Goal: Task Accomplishment & Management: Use online tool/utility

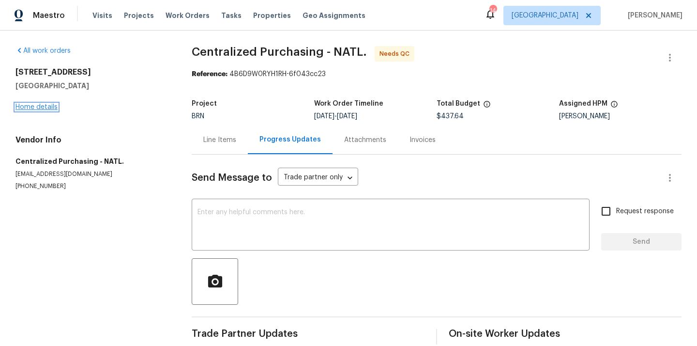
click at [40, 104] on link "Home details" at bounding box center [36, 107] width 42 height 7
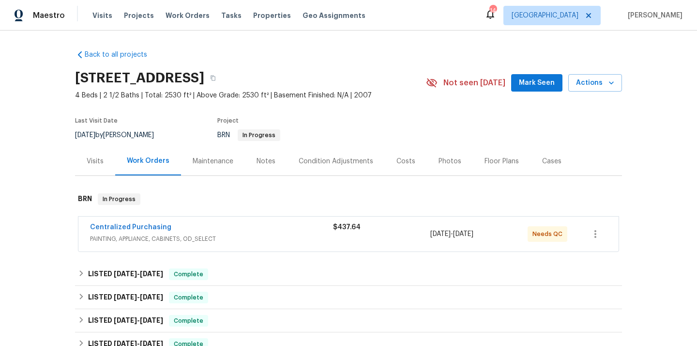
click at [268, 246] on div "Centralized Purchasing PAINTING, APPLIANCE, CABINETS, OD_SELECT $437.64 9/12/20…" at bounding box center [348, 233] width 540 height 35
click at [246, 235] on span "PAINTING, APPLIANCE, CABINETS, OD_SELECT" at bounding box center [211, 239] width 243 height 10
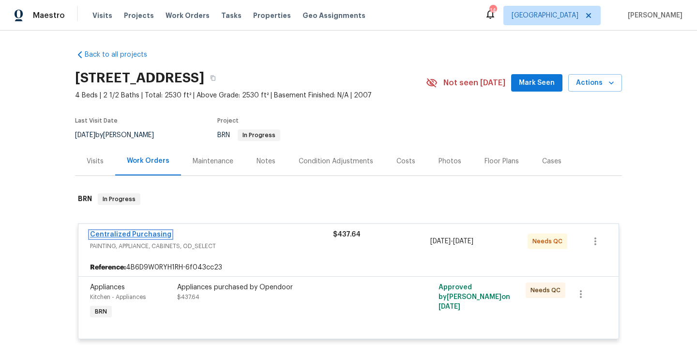
click at [140, 237] on link "Centralized Purchasing" at bounding box center [130, 234] width 81 height 7
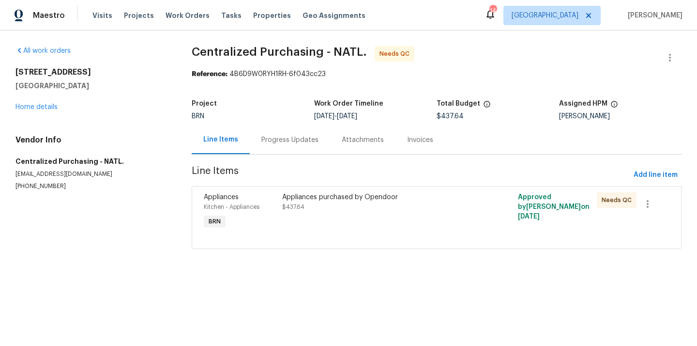
click at [364, 219] on div "Appliances purchased by Opendoor $437.64" at bounding box center [377, 211] width 197 height 45
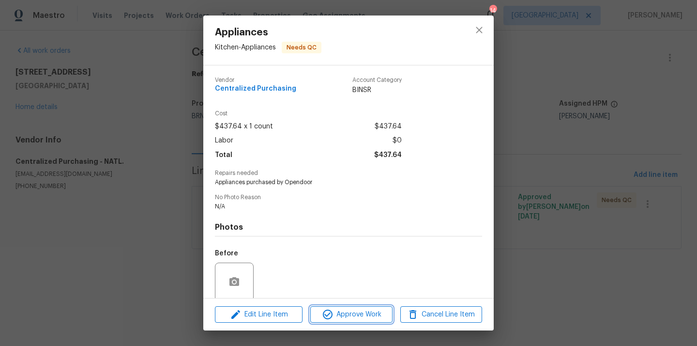
click at [359, 309] on span "Approve Work" at bounding box center [351, 314] width 76 height 12
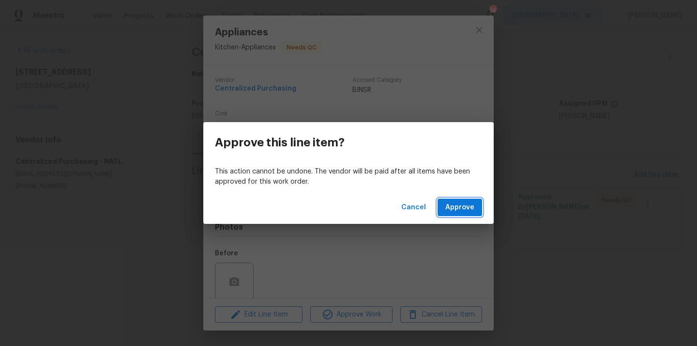
click at [477, 200] on button "Approve" at bounding box center [460, 208] width 45 height 18
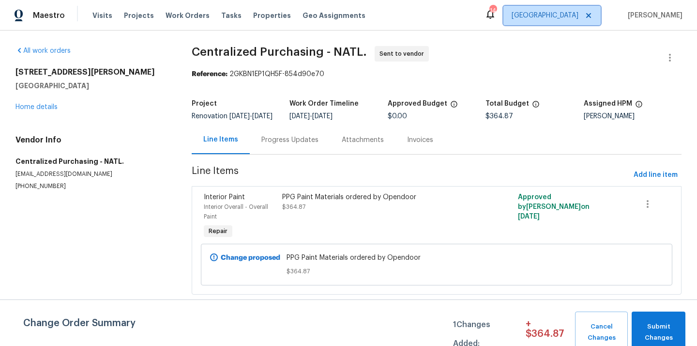
click at [575, 22] on span "Denver" at bounding box center [552, 15] width 97 height 19
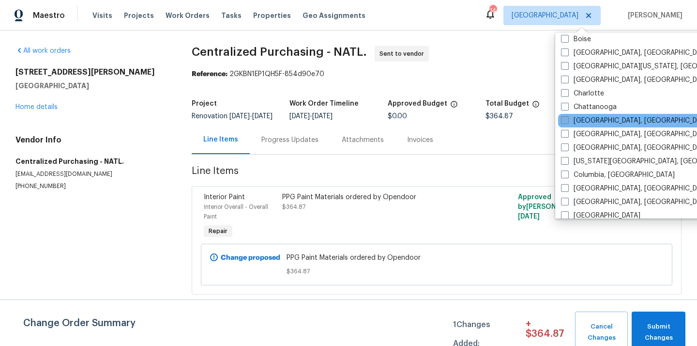
scroll to position [112, 0]
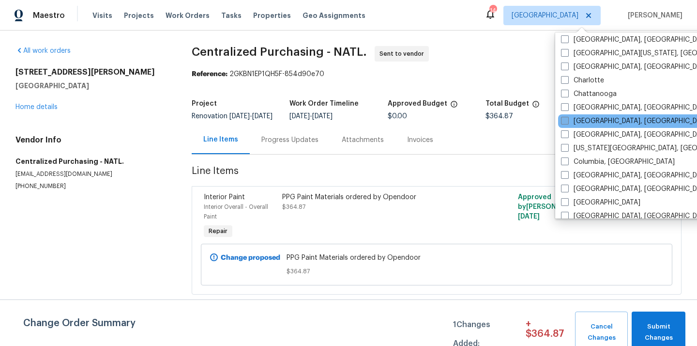
click at [591, 120] on label "Cincinnati, OH" at bounding box center [636, 121] width 150 height 10
click at [567, 120] on input "Cincinnati, OH" at bounding box center [564, 119] width 6 height 6
checkbox input "true"
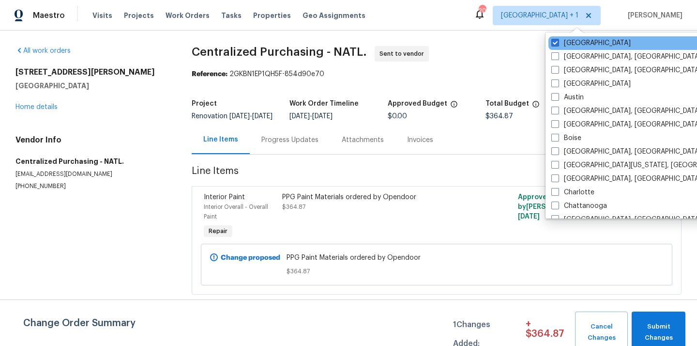
click at [573, 49] on div "Denver" at bounding box center [646, 43] width 195 height 14
click at [573, 47] on label "Denver" at bounding box center [590, 43] width 79 height 10
click at [558, 45] on input "Denver" at bounding box center [554, 41] width 6 height 6
checkbox input "false"
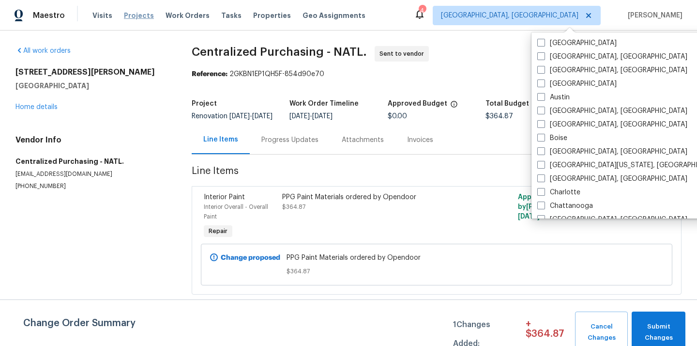
click at [128, 11] on span "Projects" at bounding box center [139, 16] width 30 height 10
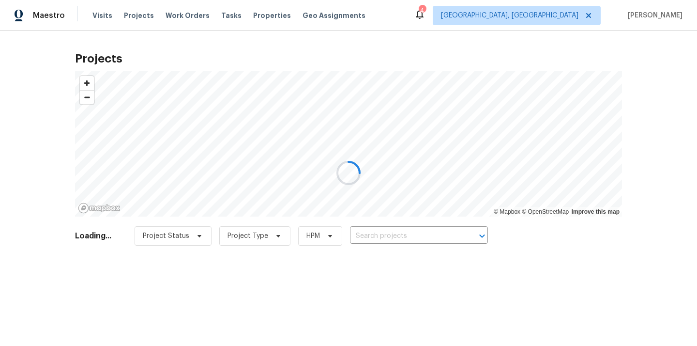
click at [415, 236] on div at bounding box center [348, 173] width 697 height 346
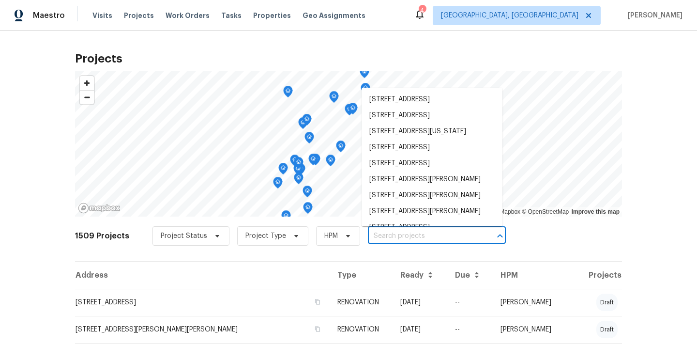
click at [415, 236] on input "text" at bounding box center [423, 236] width 111 height 15
paste input "7795 Rock Port Way, West Chester, OH 45069"
type input "7795 Rock Port Way, West Chester, OH 45069"
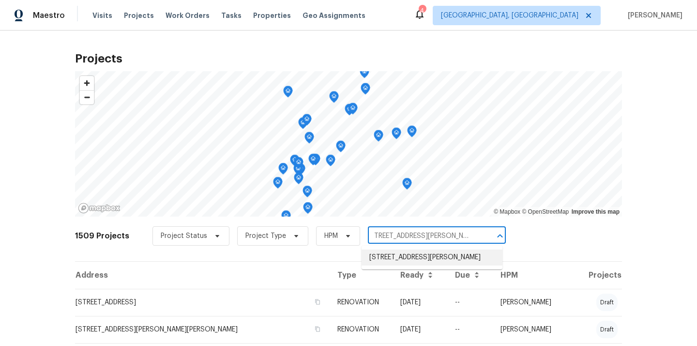
click at [411, 259] on li "7795 Rock Port Way, West Chester, OH 45069" at bounding box center [432, 257] width 141 height 16
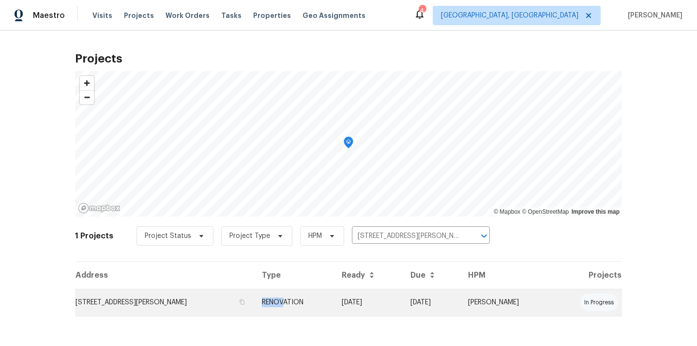
click at [319, 297] on td "RENOVATION" at bounding box center [294, 302] width 80 height 27
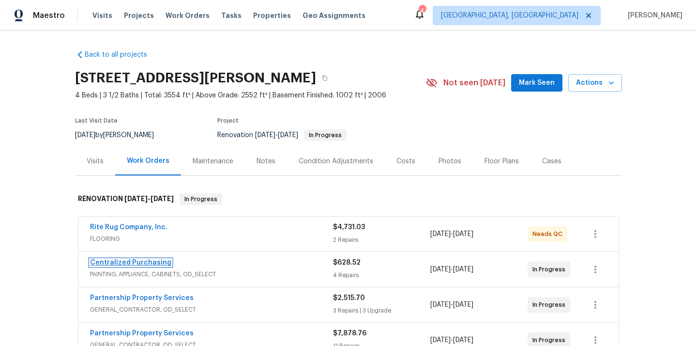
click at [151, 260] on link "Centralized Purchasing" at bounding box center [130, 262] width 81 height 7
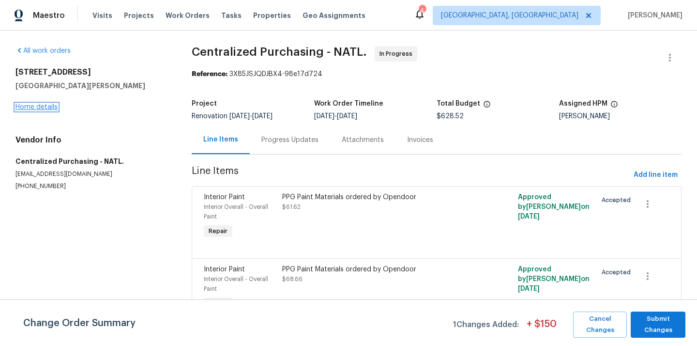
click at [47, 104] on link "Home details" at bounding box center [36, 107] width 42 height 7
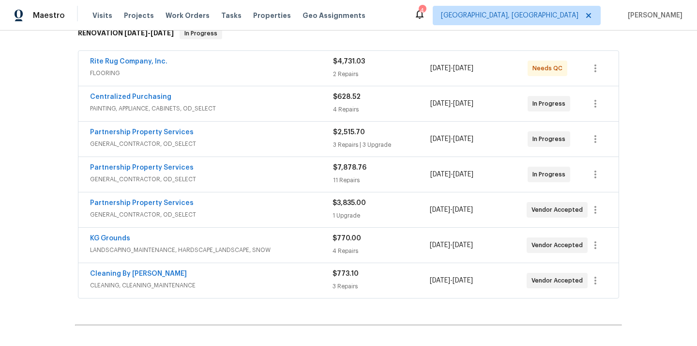
scroll to position [167, 0]
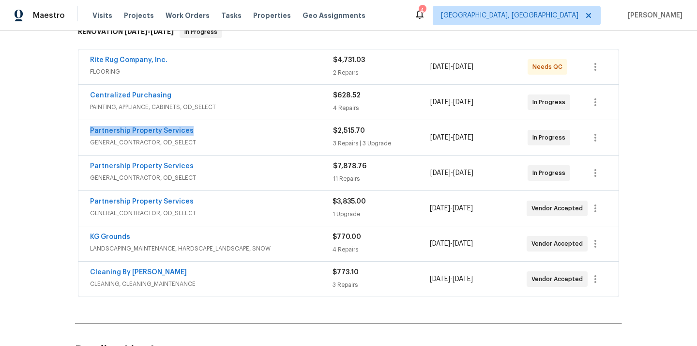
drag, startPoint x: 196, startPoint y: 129, endPoint x: 88, endPoint y: 126, distance: 108.0
click at [88, 126] on div "Partnership Property Services GENERAL_CONTRACTOR, OD_SELECT $2,515.70 3 Repairs…" at bounding box center [348, 137] width 540 height 35
copy link "Partnership Property Services"
click at [139, 94] on link "Centralized Purchasing" at bounding box center [130, 95] width 81 height 7
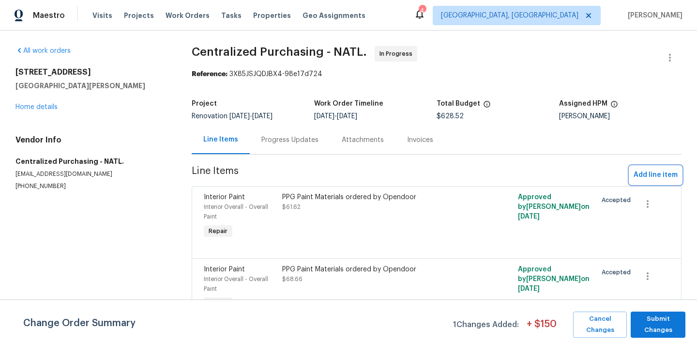
click at [661, 171] on span "Add line item" at bounding box center [656, 175] width 44 height 12
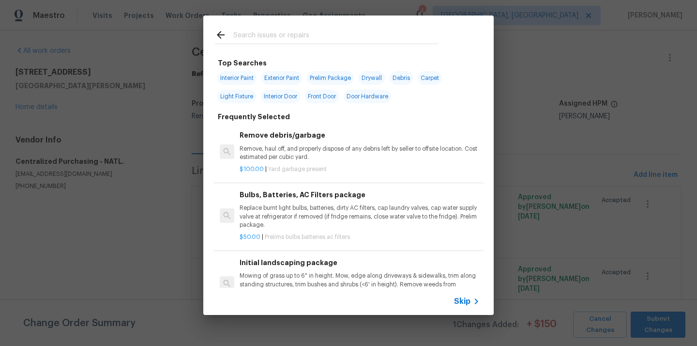
click at [364, 45] on div at bounding box center [326, 34] width 247 height 38
click at [362, 43] on input "text" at bounding box center [335, 36] width 205 height 15
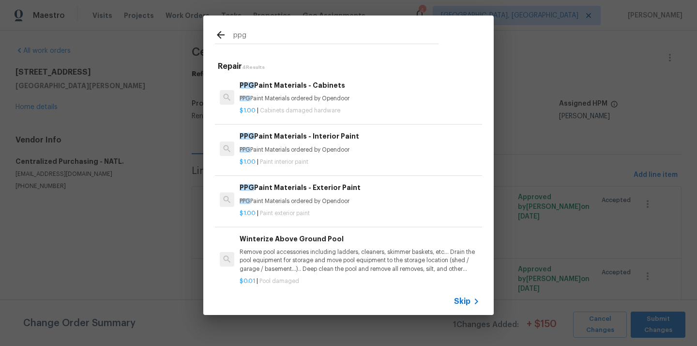
type input "ppg"
click at [342, 144] on div "PPG Paint Materials - Interior Paint PPG Paint Materials ordered by Opendoor" at bounding box center [360, 142] width 240 height 23
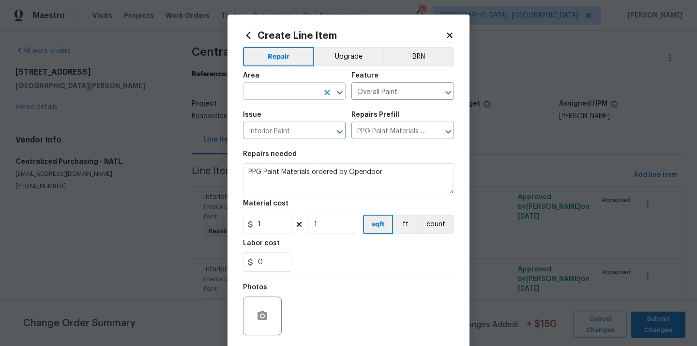
click at [280, 92] on input "text" at bounding box center [281, 92] width 76 height 15
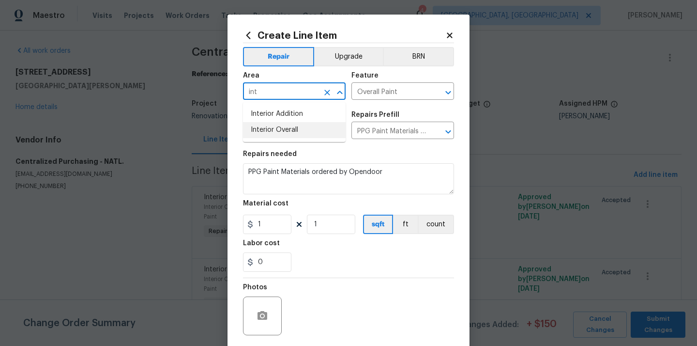
click at [291, 132] on li "Interior Overall" at bounding box center [294, 130] width 103 height 16
type input "Interior Overall"
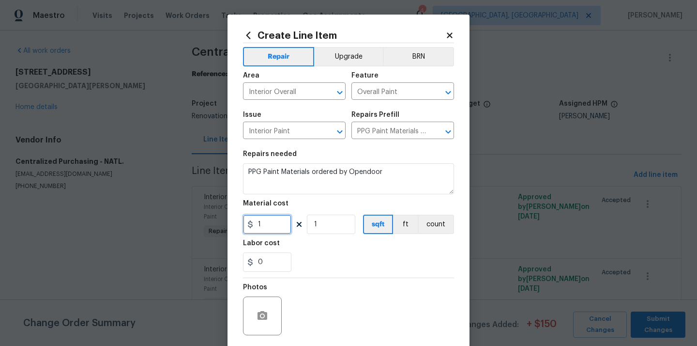
drag, startPoint x: 269, startPoint y: 234, endPoint x: 242, endPoint y: 234, distance: 26.6
click at [242, 234] on div "Create Line Item Repair Upgrade BRN Area Interior Overall ​ Feature Overall Pai…" at bounding box center [349, 209] width 242 height 388
paste input "61.62"
type input "61.62"
click at [343, 271] on div "0" at bounding box center [348, 261] width 211 height 19
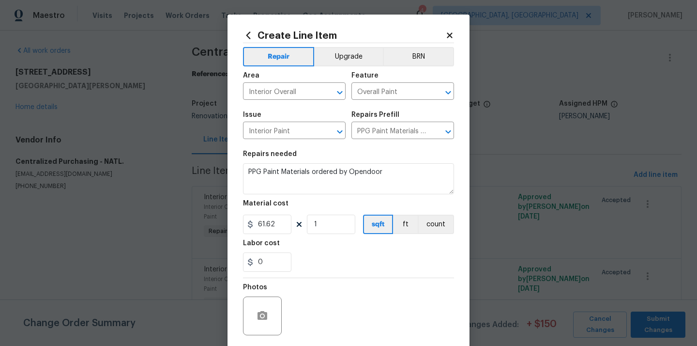
scroll to position [72, 0]
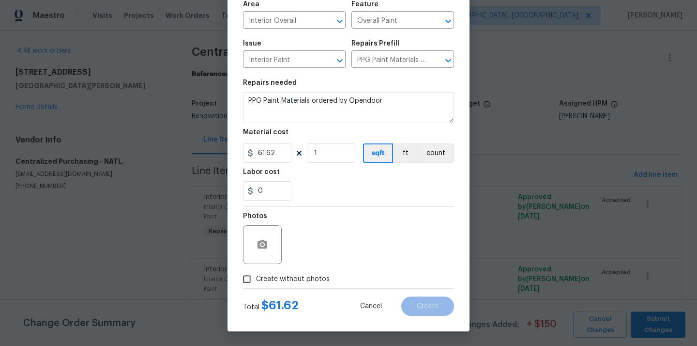
click at [315, 274] on span "Create without photos" at bounding box center [293, 279] width 74 height 10
click at [256, 274] on input "Create without photos" at bounding box center [247, 279] width 18 height 18
checkbox input "true"
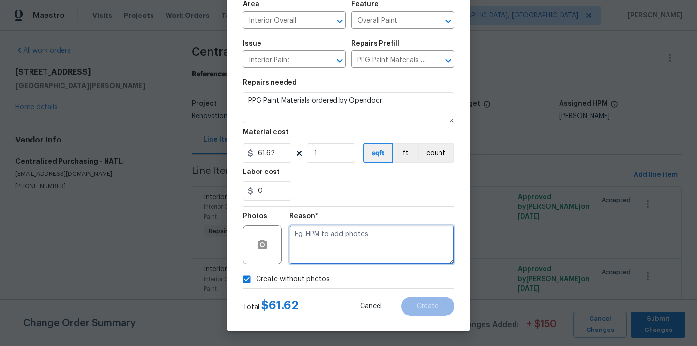
click at [330, 246] on textarea at bounding box center [372, 244] width 165 height 39
type textarea "N/A"
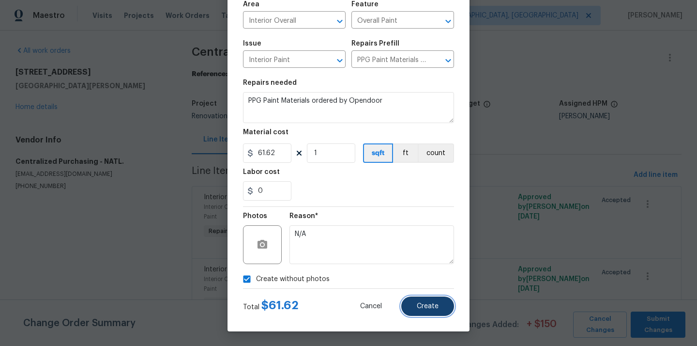
click at [439, 304] on button "Create" at bounding box center [427, 305] width 53 height 19
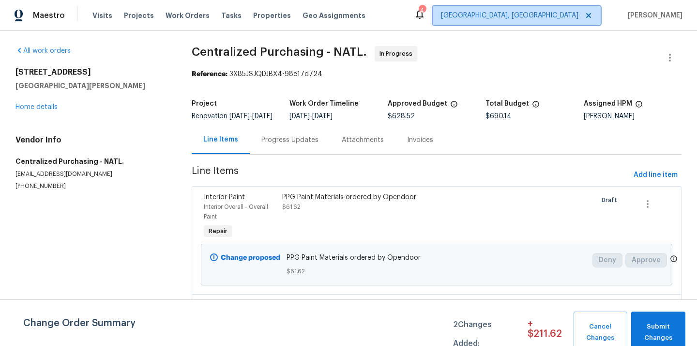
click at [549, 15] on span "Cincinnati, OH" at bounding box center [510, 16] width 138 height 10
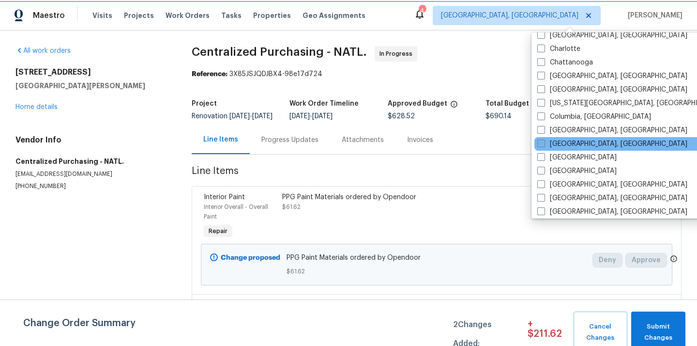
scroll to position [125, 0]
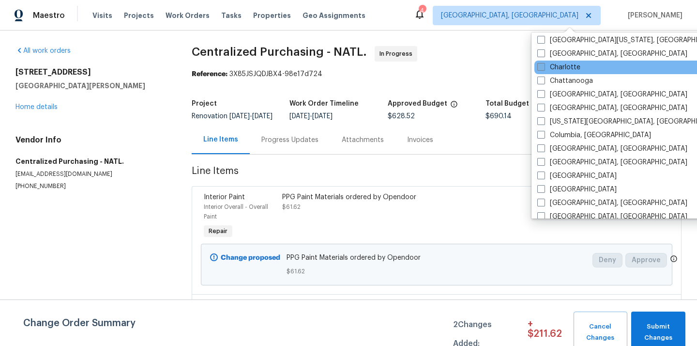
click at [557, 69] on label "Charlotte" at bounding box center [558, 67] width 43 height 10
click at [544, 69] on input "Charlotte" at bounding box center [540, 65] width 6 height 6
checkbox input "true"
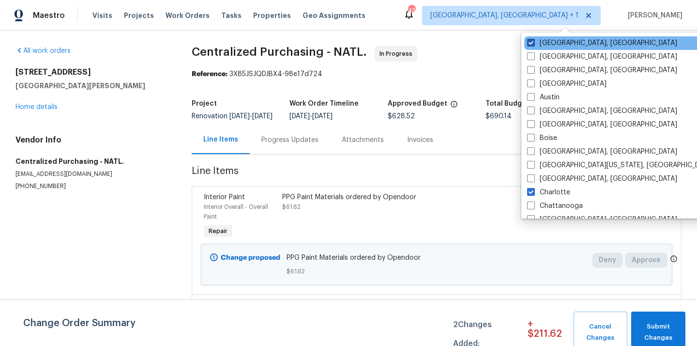
click at [548, 43] on label "Cincinnati, OH" at bounding box center [602, 43] width 150 height 10
click at [534, 43] on input "Cincinnati, OH" at bounding box center [530, 41] width 6 height 6
checkbox input "false"
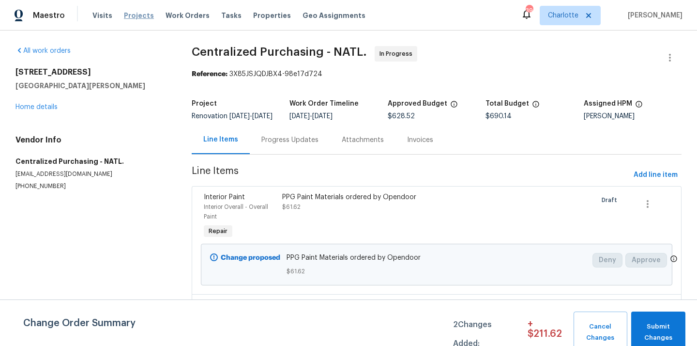
click at [128, 16] on span "Projects" at bounding box center [139, 16] width 30 height 10
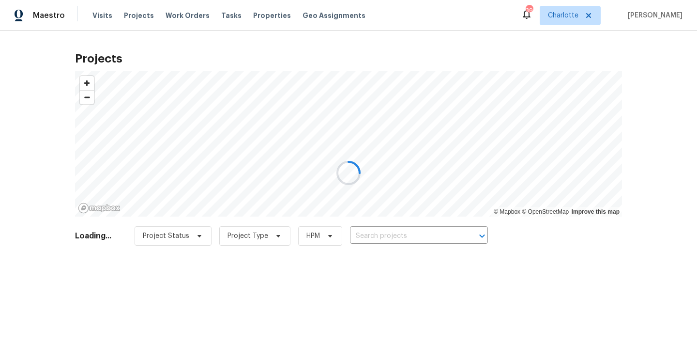
click at [419, 233] on div at bounding box center [348, 173] width 697 height 346
click at [417, 234] on div at bounding box center [348, 173] width 697 height 346
click at [416, 237] on div at bounding box center [348, 173] width 697 height 346
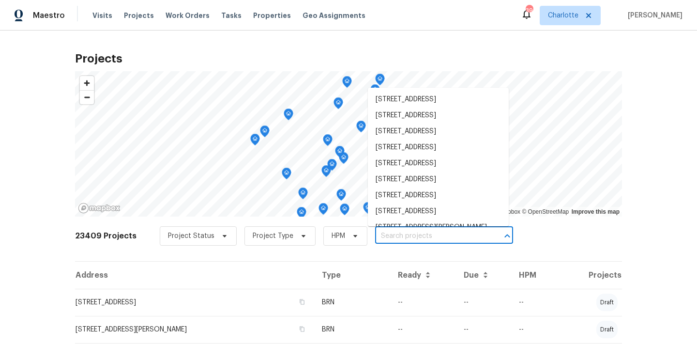
click at [416, 237] on input "text" at bounding box center [430, 236] width 111 height 15
paste input "121 Coley Rd, Salisbury, NC 28146"
type input "121 Coley Rd, Salisbury, NC 28146"
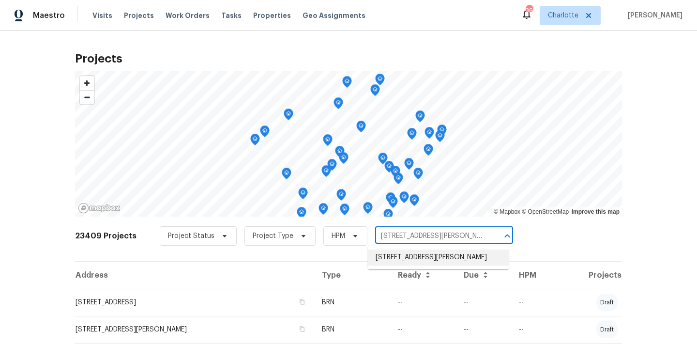
click at [410, 259] on li "121 Coley Rd, Salisbury, NC 28146" at bounding box center [438, 257] width 141 height 16
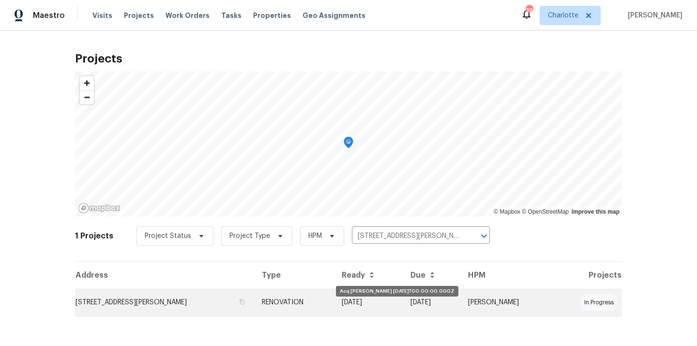
click at [389, 291] on td "09/16/25" at bounding box center [368, 302] width 69 height 27
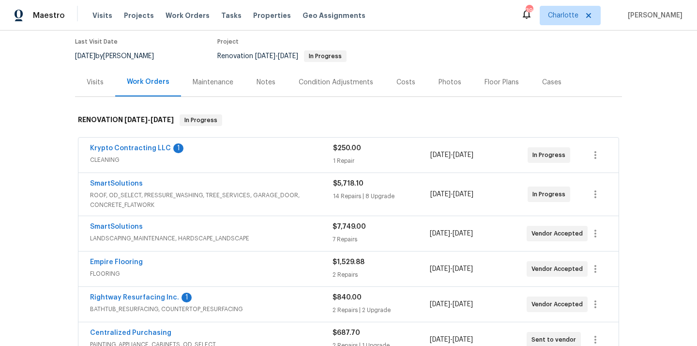
scroll to position [82, 0]
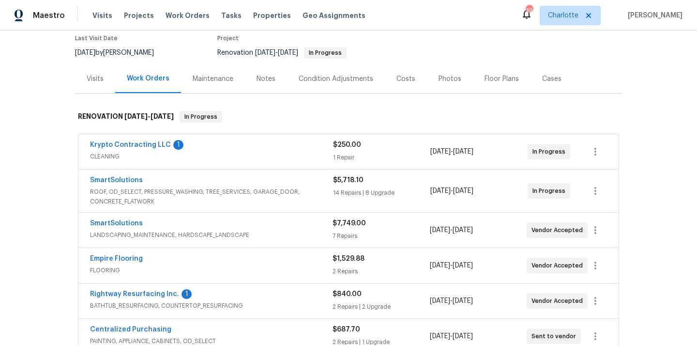
click at [140, 324] on span "Centralized Purchasing" at bounding box center [130, 329] width 81 height 10
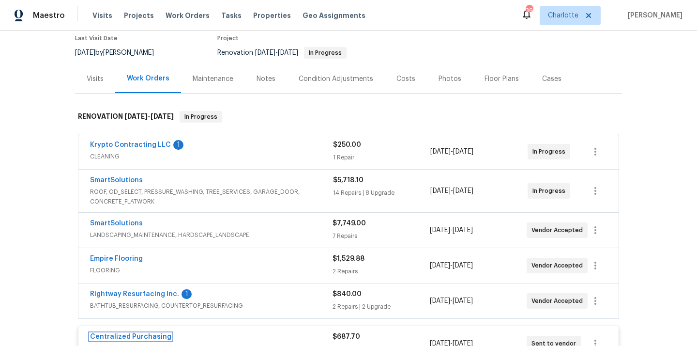
click at [134, 336] on link "Centralized Purchasing" at bounding box center [130, 336] width 81 height 7
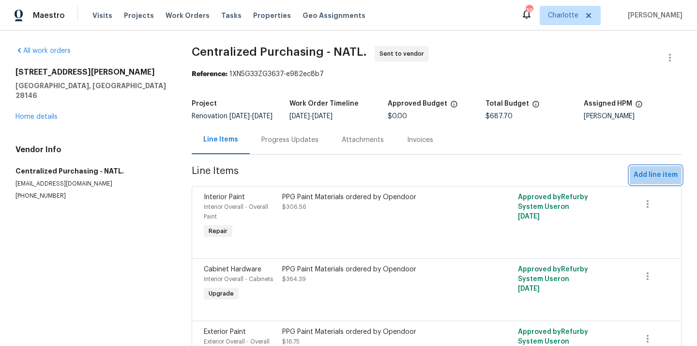
click at [652, 179] on span "Add line item" at bounding box center [656, 175] width 44 height 12
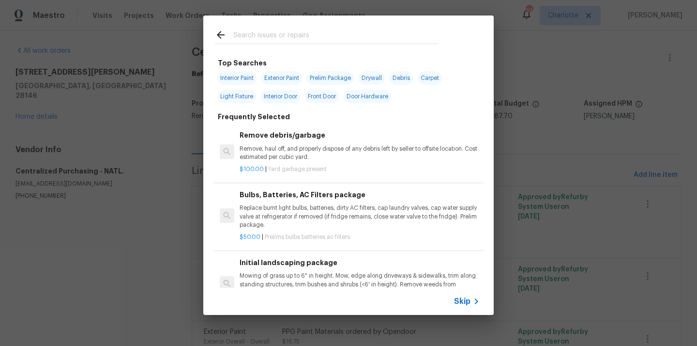
click at [336, 36] on input "text" at bounding box center [335, 36] width 205 height 15
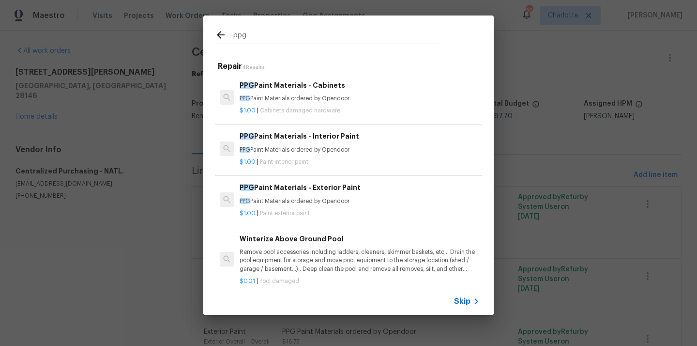
type input "ppg"
click at [313, 149] on p "PPG Paint Materials ordered by Opendoor" at bounding box center [360, 150] width 240 height 8
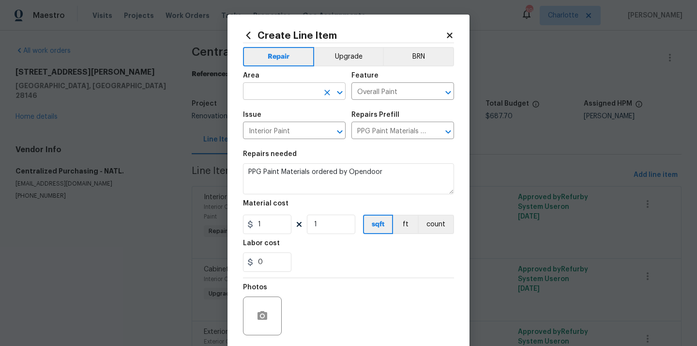
click at [311, 87] on input "text" at bounding box center [281, 92] width 76 height 15
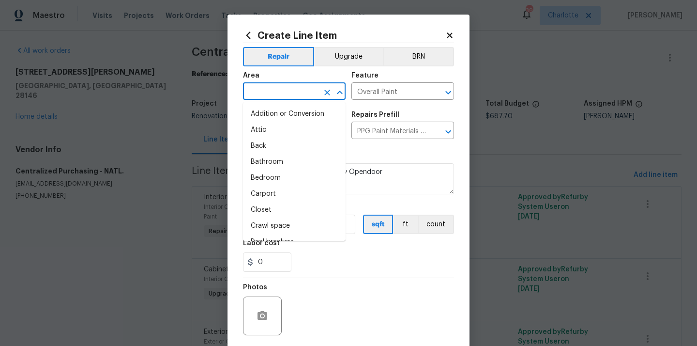
paste input "61.91"
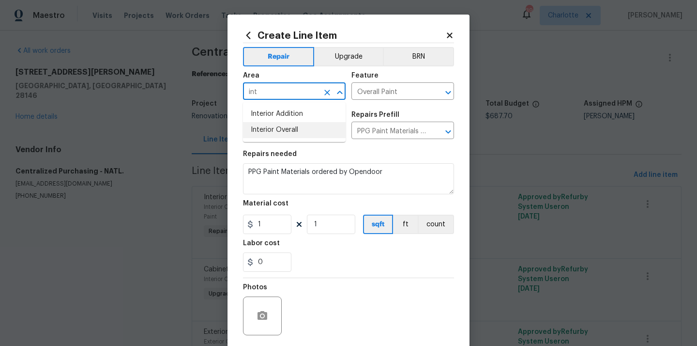
click at [298, 131] on li "Interior Overall" at bounding box center [294, 130] width 103 height 16
type input "Interior Overall"
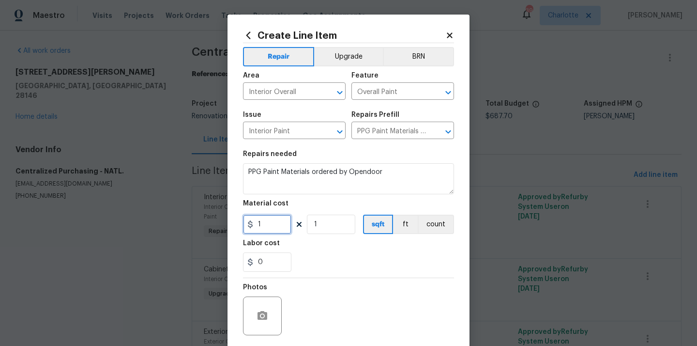
drag, startPoint x: 265, startPoint y: 231, endPoint x: 232, endPoint y: 230, distance: 32.9
click at [232, 230] on div "Create Line Item Repair Upgrade BRN Area Interior Overall ​ Feature Overall Pai…" at bounding box center [349, 209] width 242 height 388
paste input "61.9"
type input "61.91"
click at [342, 260] on div "0" at bounding box center [348, 261] width 211 height 19
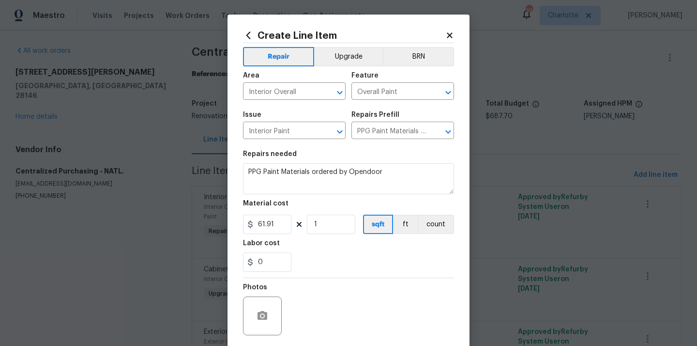
scroll to position [72, 0]
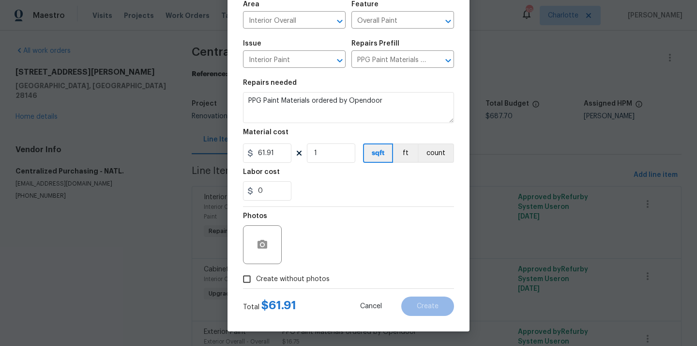
click at [312, 282] on span "Create without photos" at bounding box center [293, 279] width 74 height 10
click at [256, 282] on input "Create without photos" at bounding box center [247, 279] width 18 height 18
checkbox input "true"
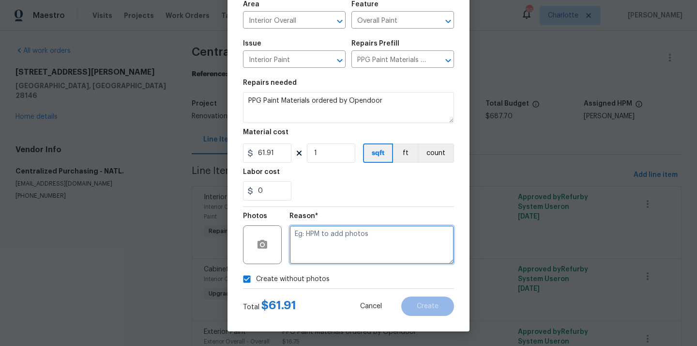
click at [328, 248] on textarea at bounding box center [372, 244] width 165 height 39
type textarea "N/A"
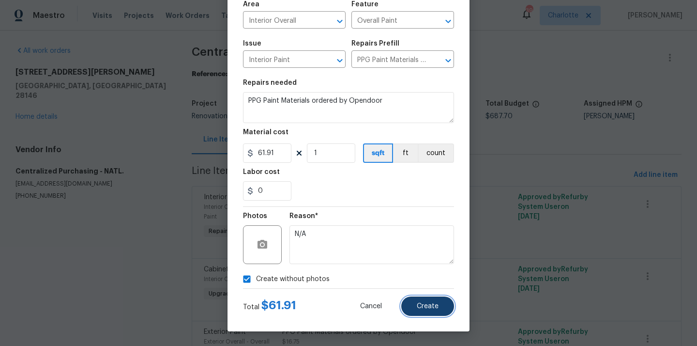
click at [434, 306] on span "Create" at bounding box center [428, 306] width 22 height 7
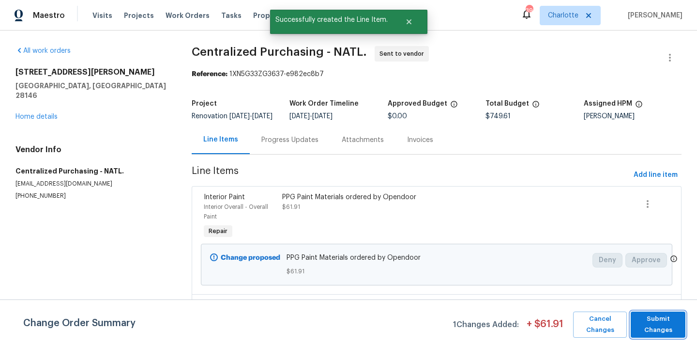
click at [647, 322] on span "Submit Changes" at bounding box center [658, 324] width 45 height 22
